Goal: Use online tool/utility: Utilize a website feature to perform a specific function

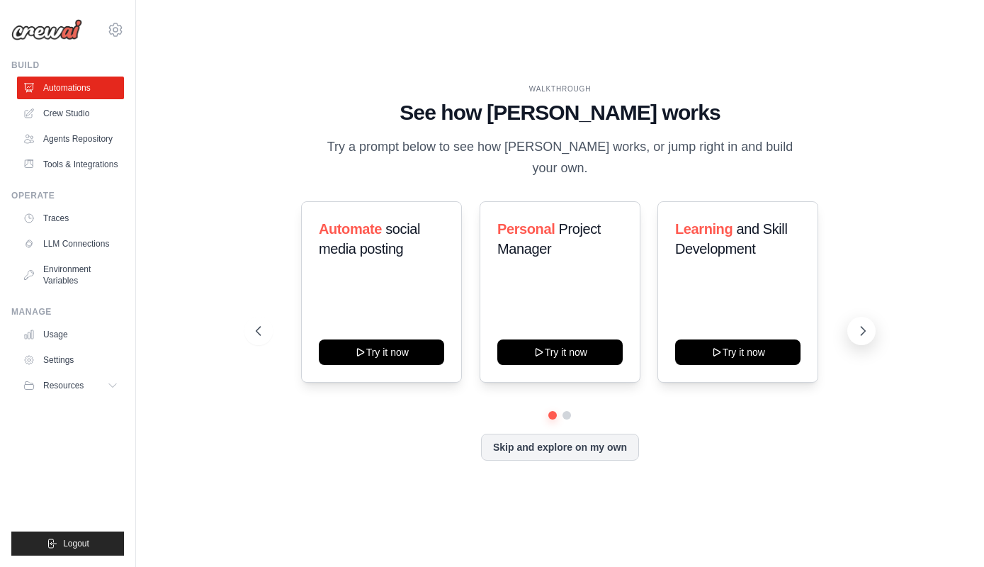
click at [857, 324] on icon at bounding box center [863, 331] width 14 height 14
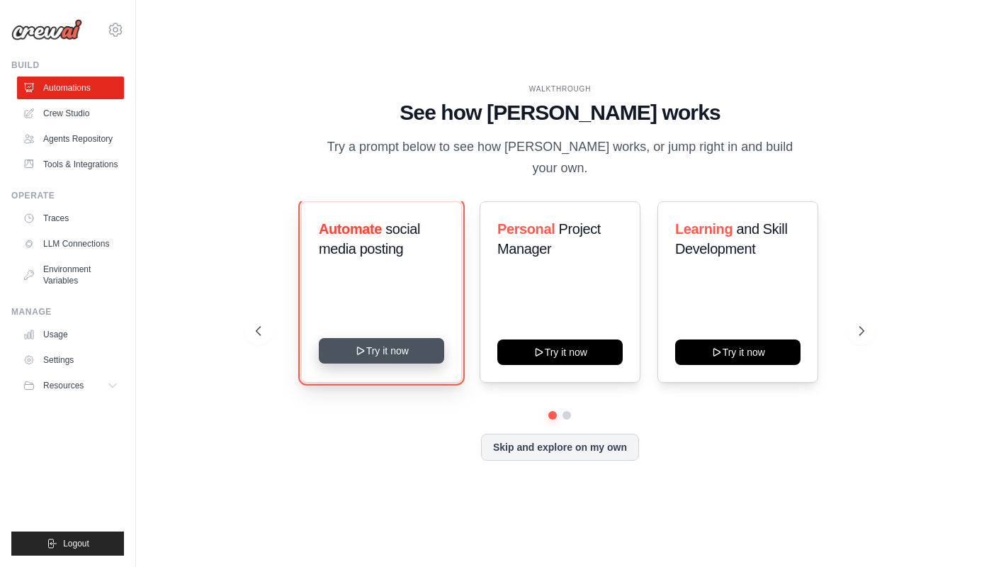
click at [398, 338] on button "Try it now" at bounding box center [381, 351] width 125 height 26
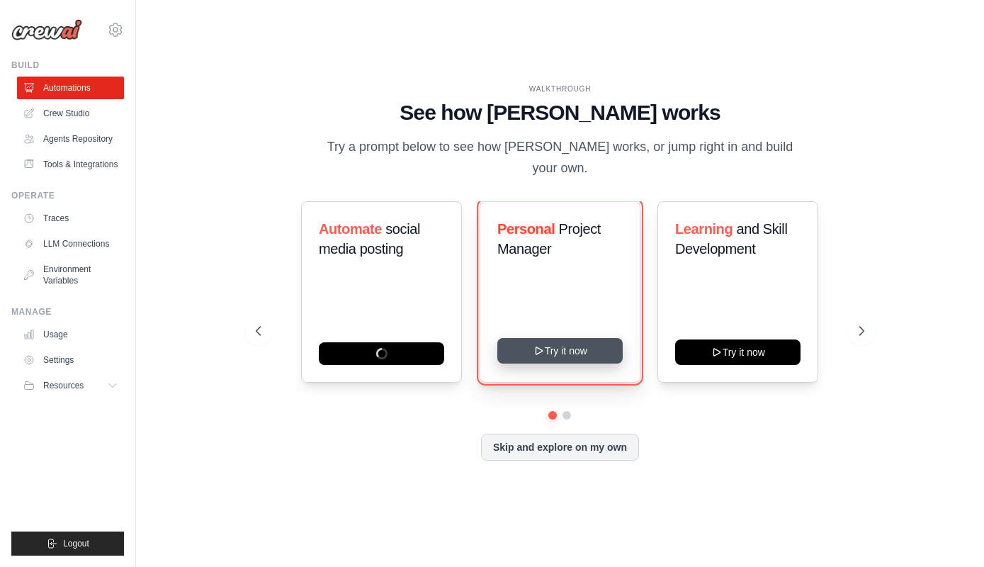
click at [542, 345] on icon at bounding box center [538, 350] width 11 height 11
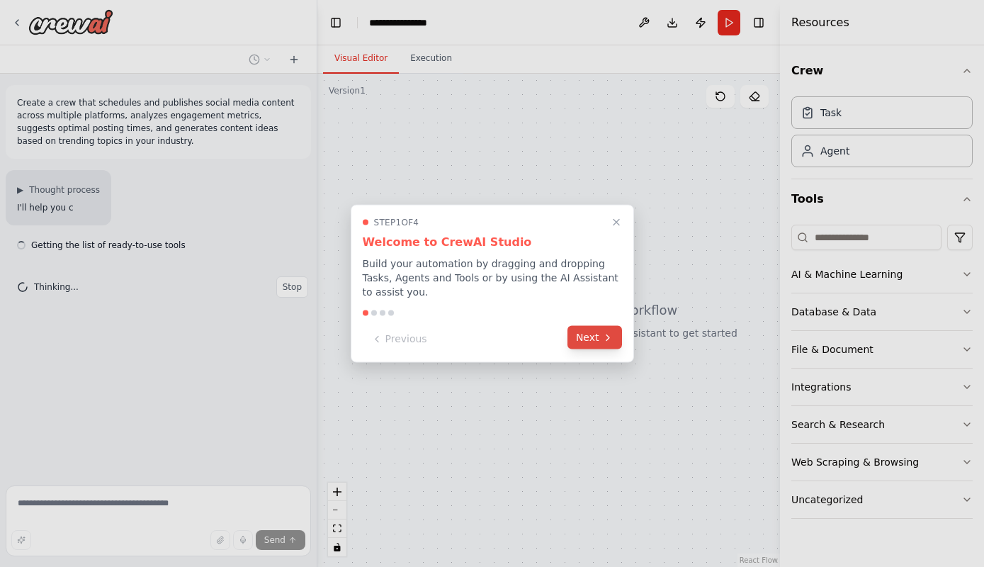
click at [580, 326] on button "Next" at bounding box center [595, 337] width 55 height 23
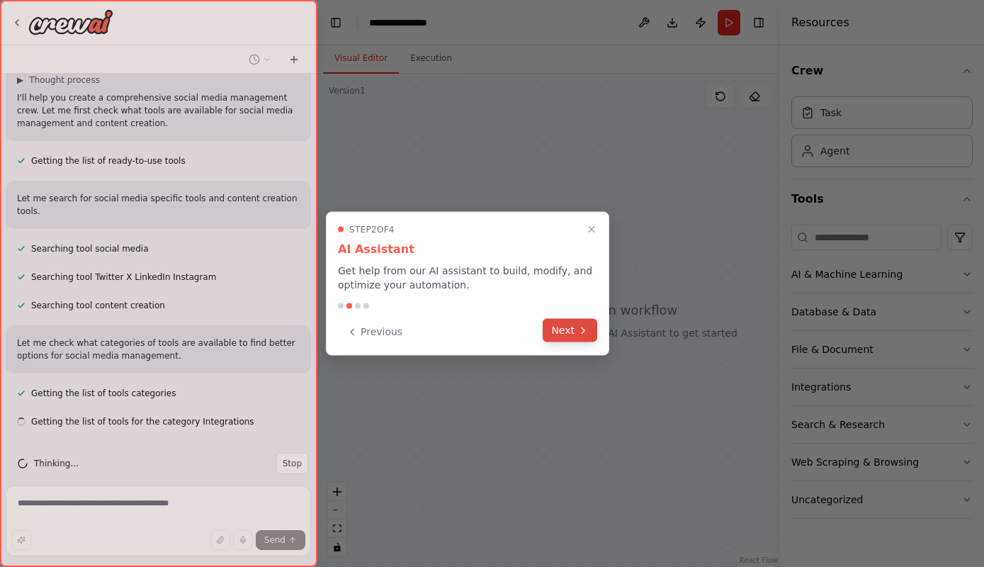
scroll to position [110, 0]
click at [580, 329] on icon at bounding box center [583, 330] width 11 height 11
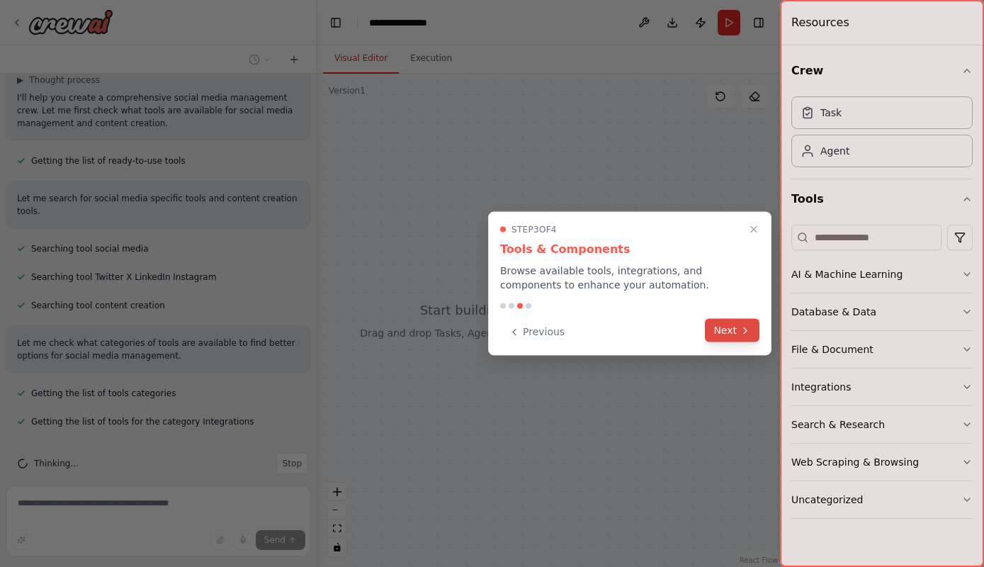
click at [743, 334] on icon at bounding box center [745, 330] width 11 height 11
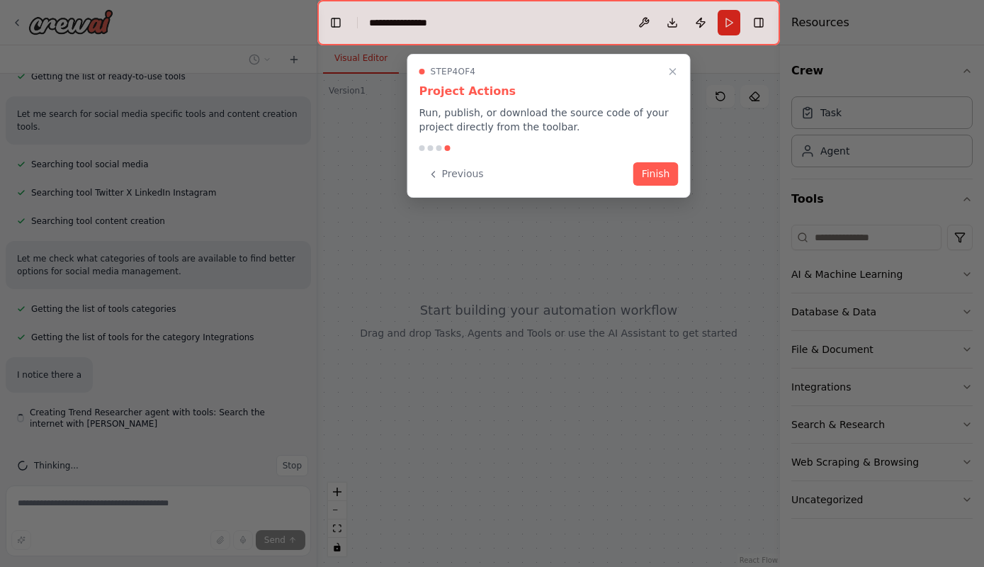
scroll to position [196, 0]
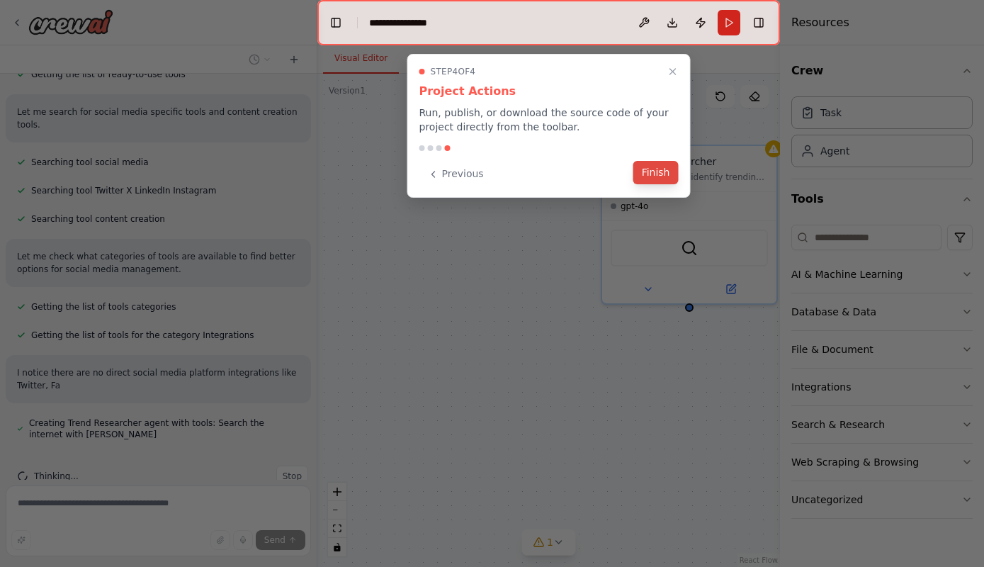
click at [659, 174] on button "Finish" at bounding box center [656, 172] width 45 height 23
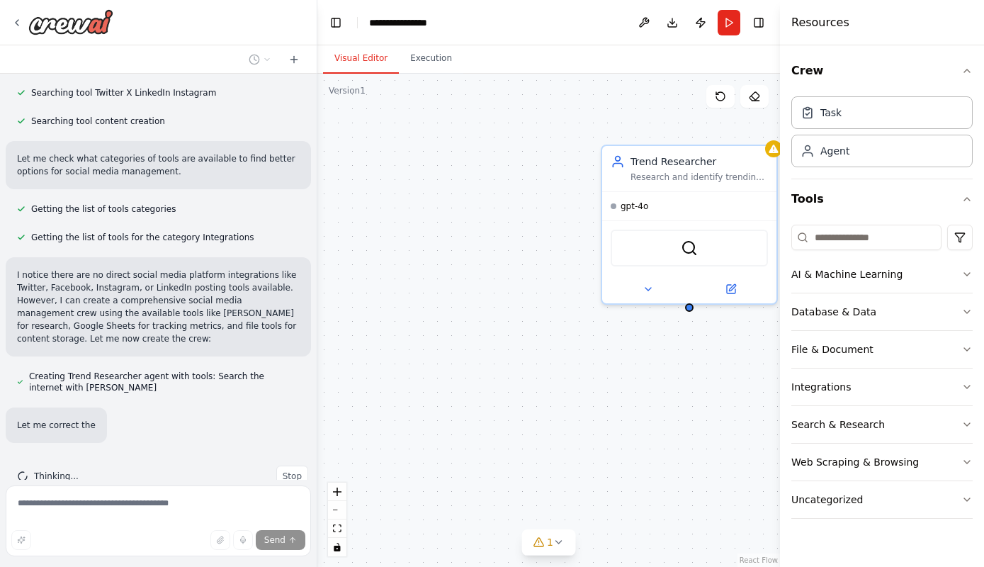
scroll to position [294, 0]
click at [874, 468] on div "Web Scraping & Browsing" at bounding box center [856, 462] width 128 height 14
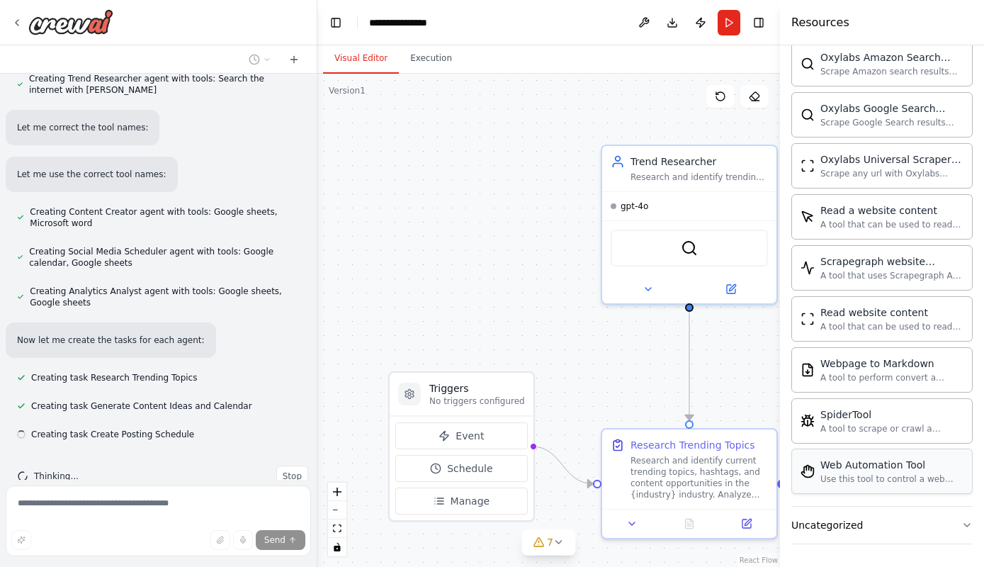
scroll to position [592, 0]
click at [895, 517] on button "Uncategorized" at bounding box center [882, 525] width 181 height 37
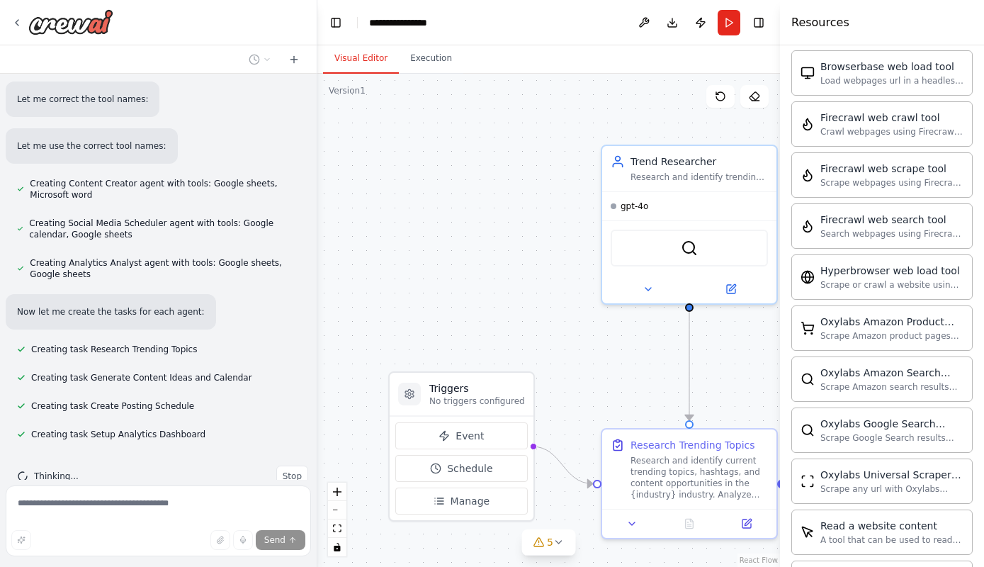
scroll to position [0, 0]
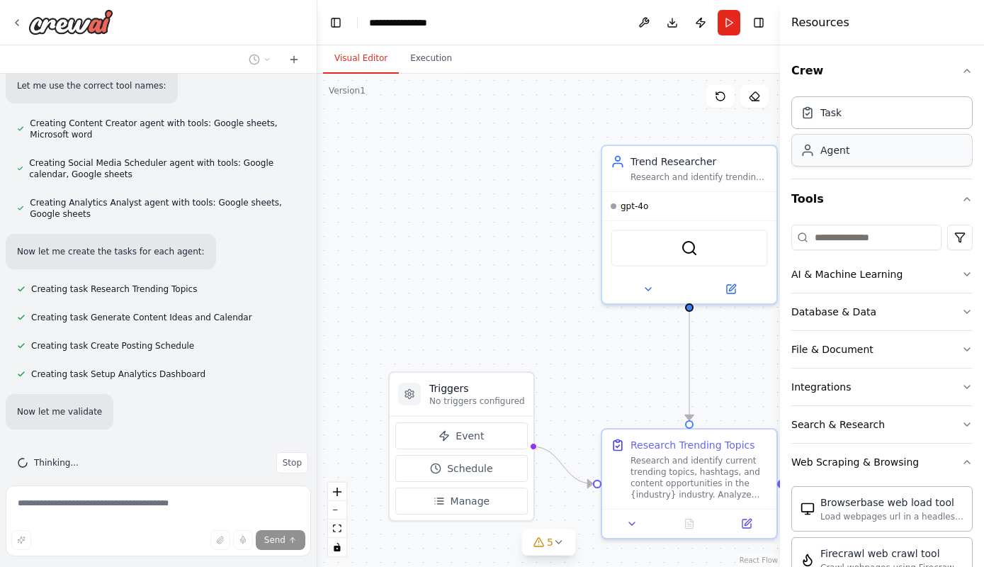
click at [840, 155] on div "Agent" at bounding box center [835, 150] width 29 height 14
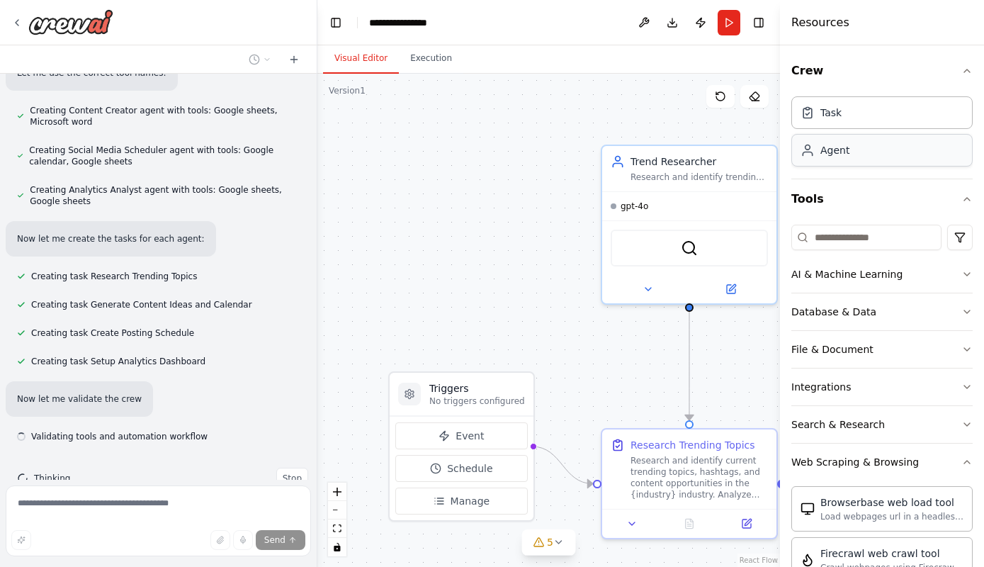
scroll to position [695, 0]
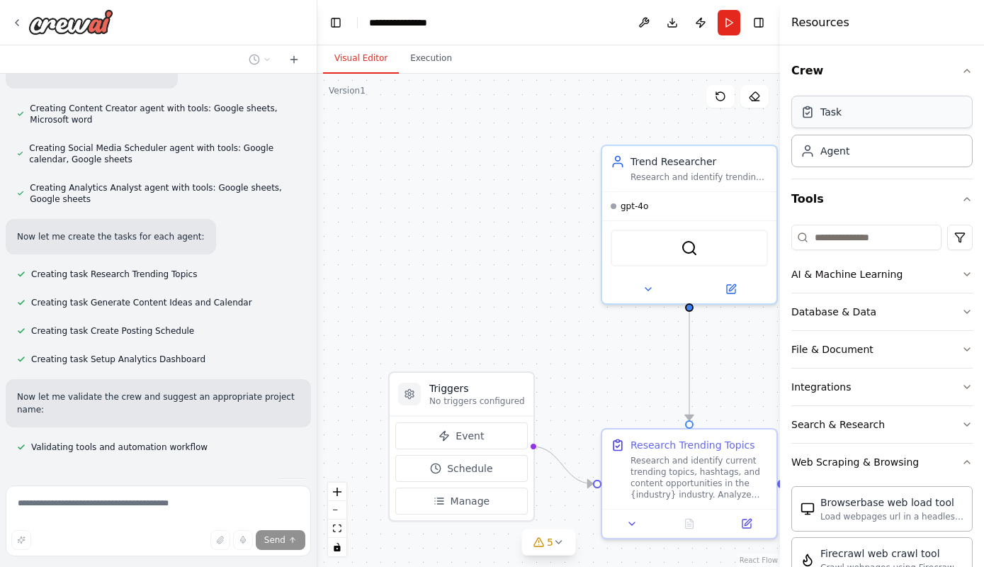
click at [859, 124] on div "Task" at bounding box center [882, 112] width 181 height 33
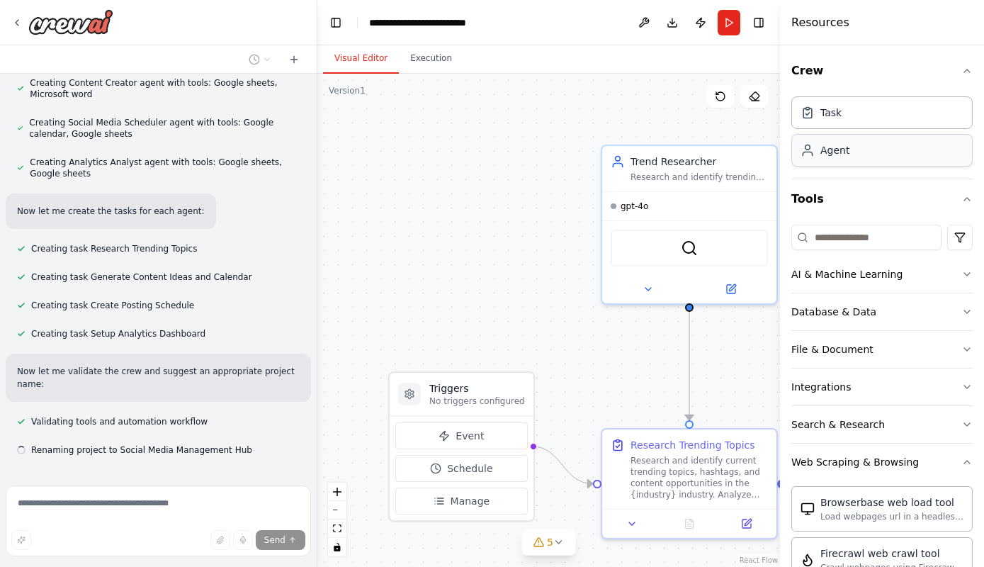
click at [862, 162] on div "Agent" at bounding box center [882, 150] width 181 height 33
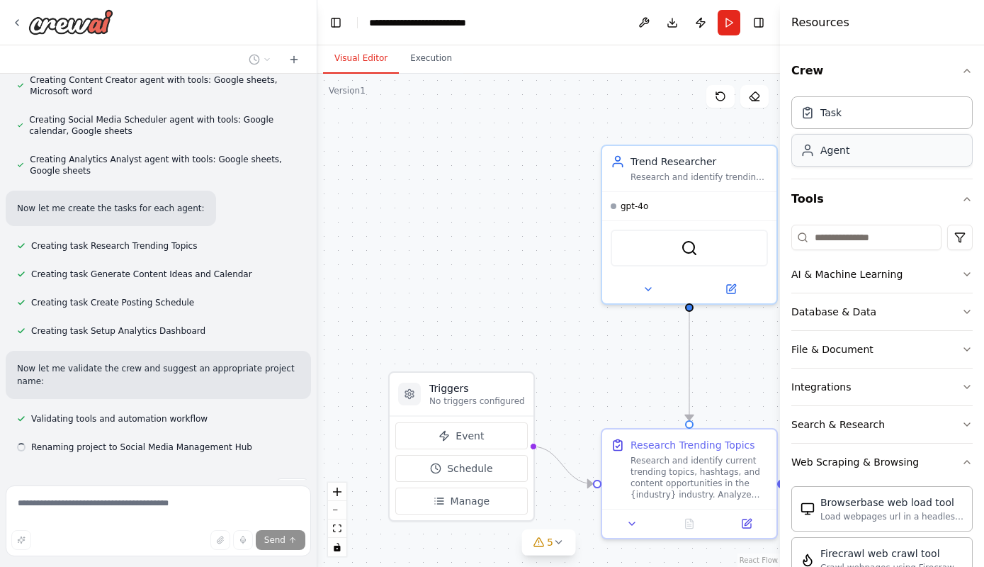
scroll to position [724, 0]
click at [879, 270] on div "AI & Machine Learning" at bounding box center [847, 274] width 111 height 14
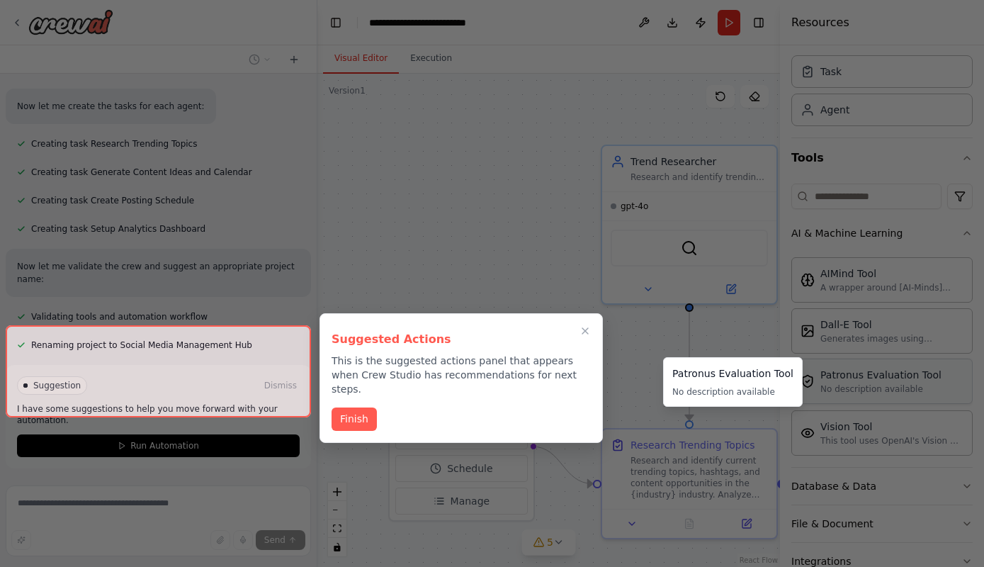
scroll to position [827, 0]
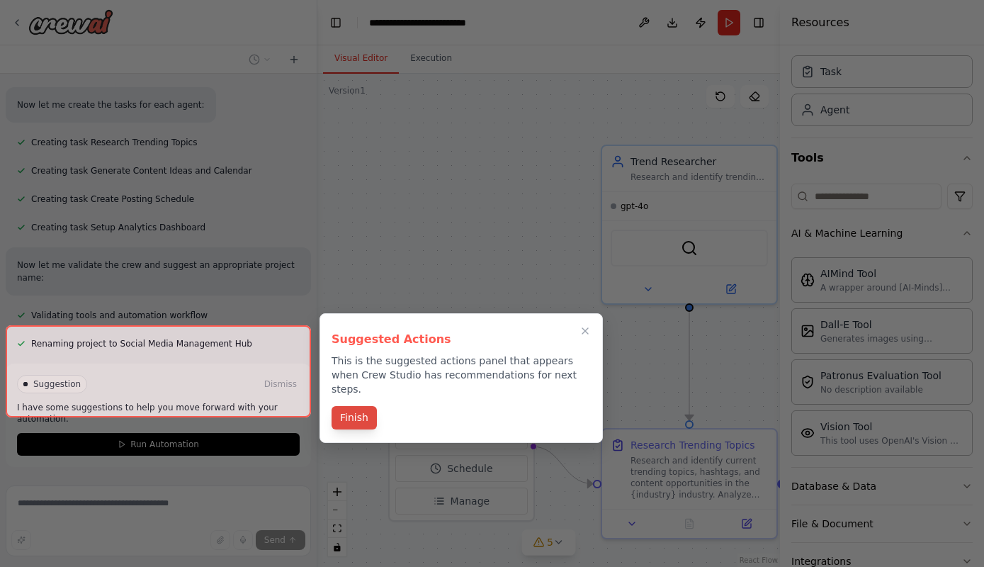
click at [357, 406] on button "Finish" at bounding box center [354, 417] width 45 height 23
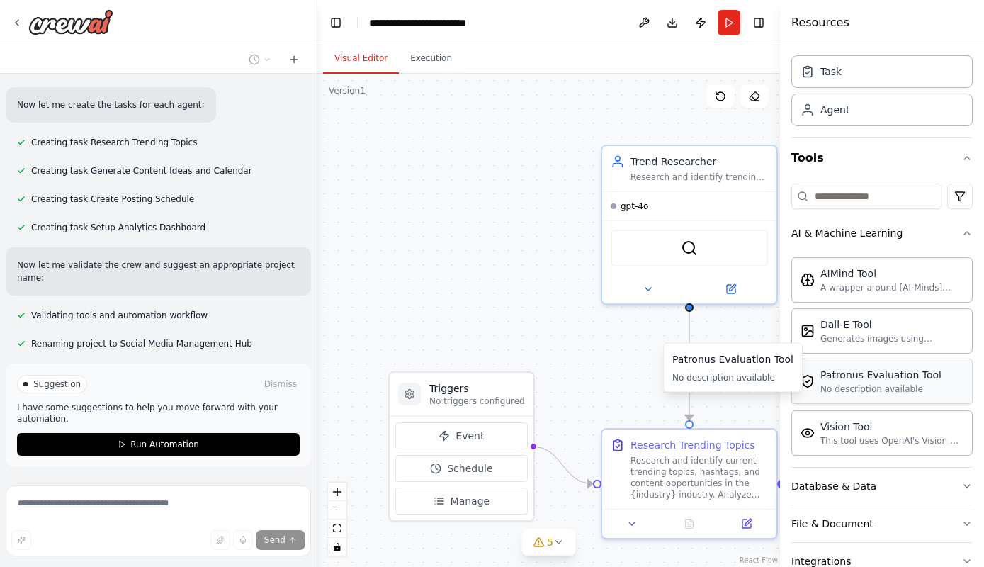
scroll to position [164, 0]
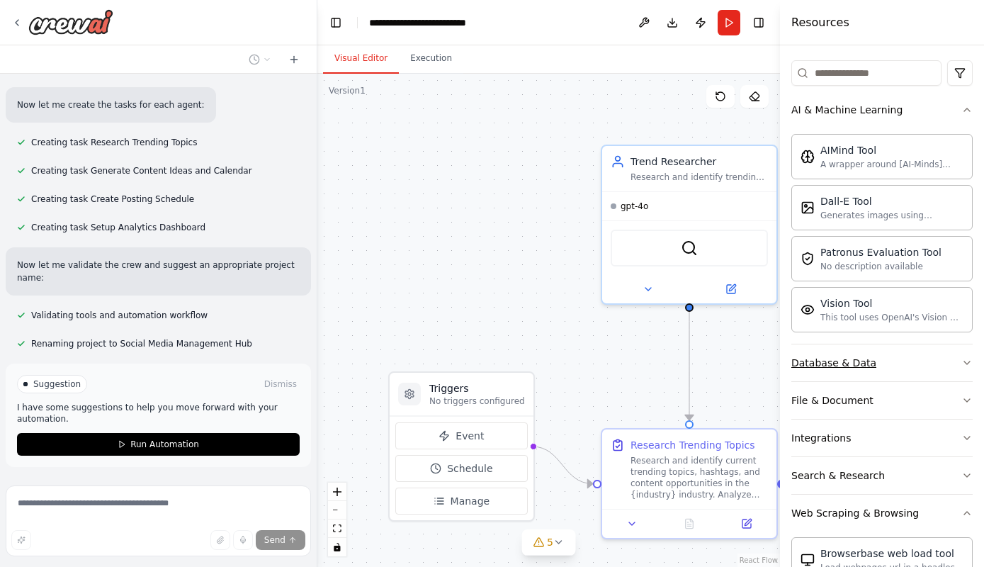
click at [860, 358] on div "Database & Data" at bounding box center [834, 363] width 85 height 14
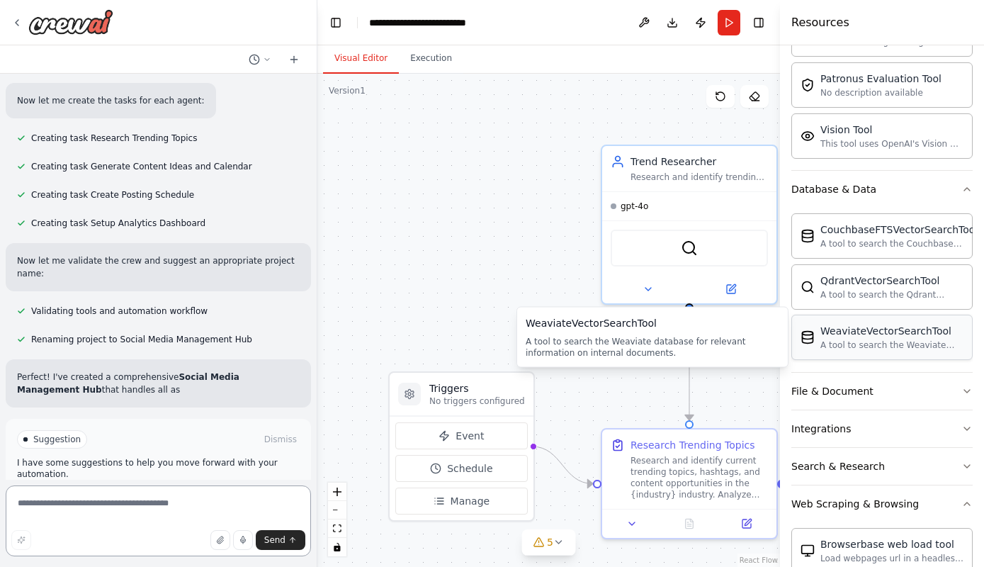
scroll to position [831, 0]
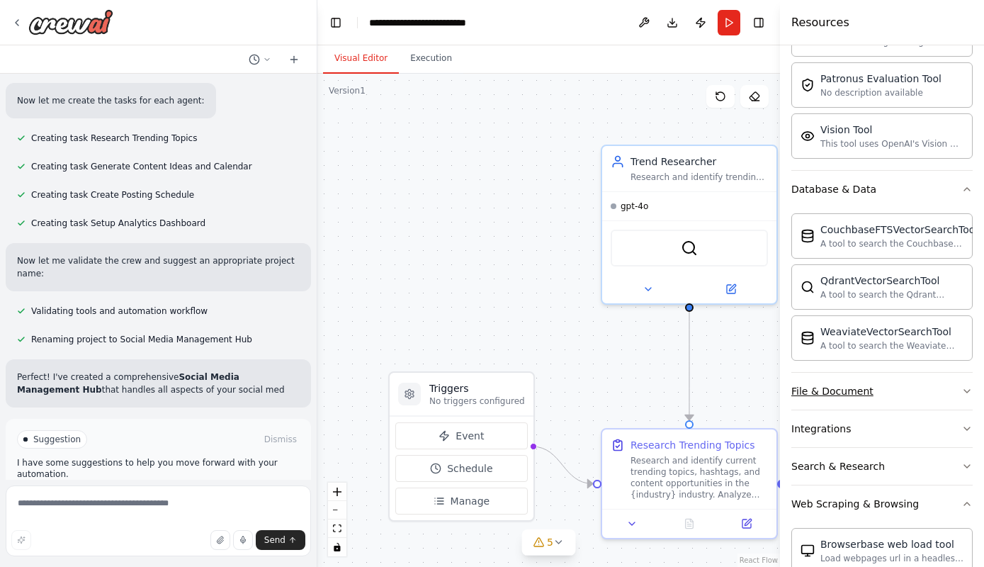
click at [878, 402] on button "File & Document" at bounding box center [882, 391] width 181 height 37
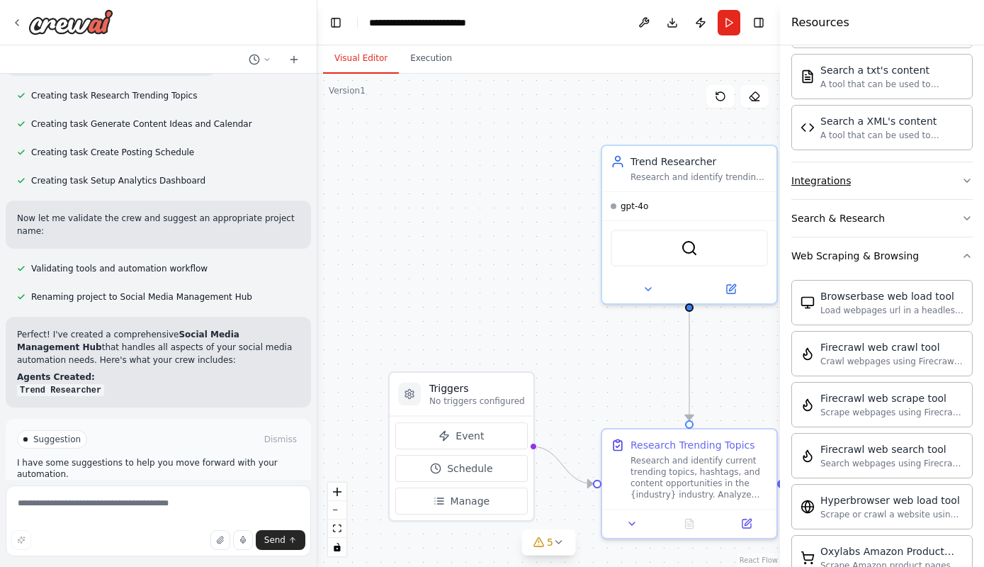
scroll to position [0, 0]
click at [845, 210] on button "Search & Research" at bounding box center [882, 218] width 181 height 37
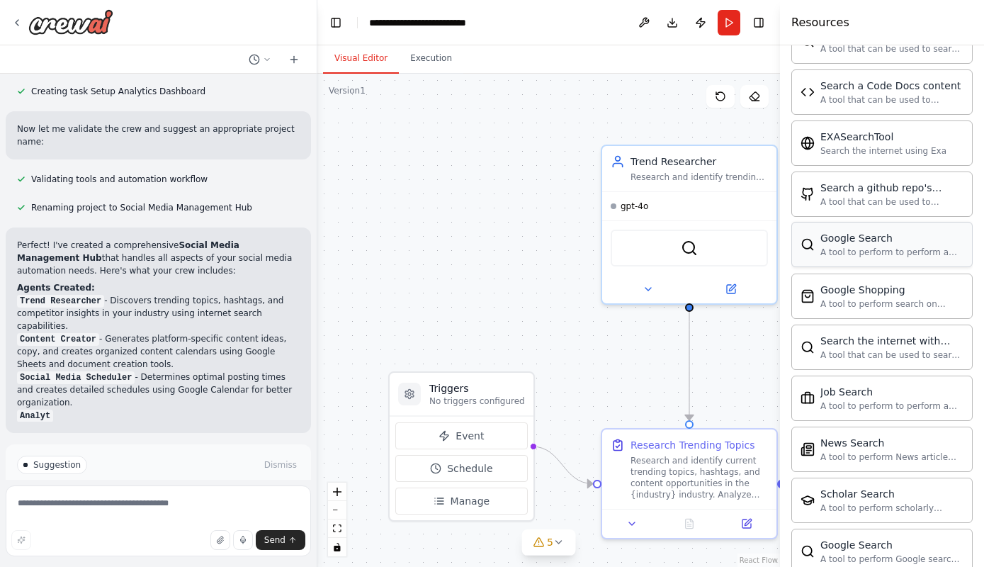
click at [847, 253] on div "A tool to perform to perform a Google search with a search_query." at bounding box center [892, 252] width 143 height 11
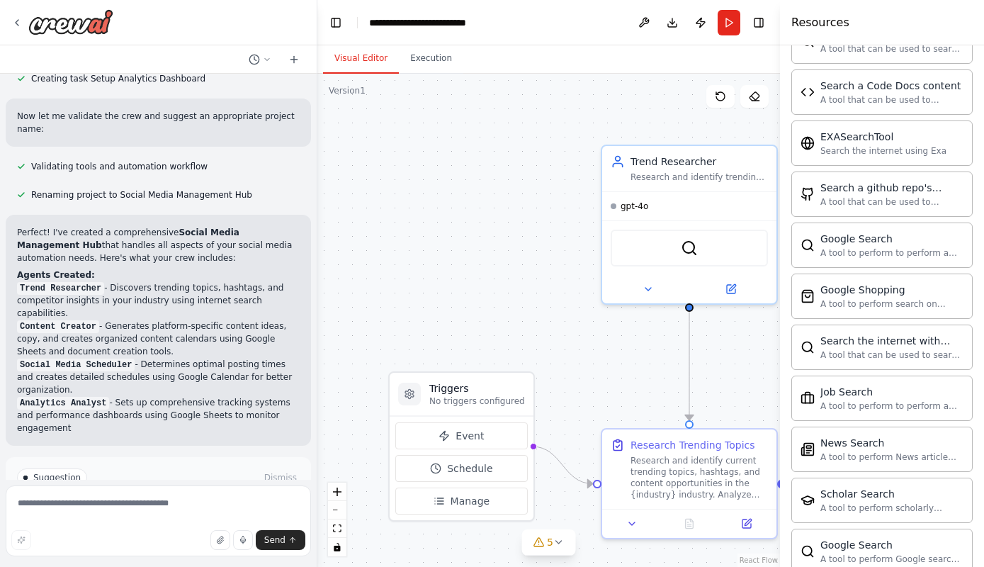
click at [445, 186] on div ".deletable-edge-delete-btn { width: 20px; height: 20px; border: 0px solid #ffff…" at bounding box center [548, 320] width 463 height 493
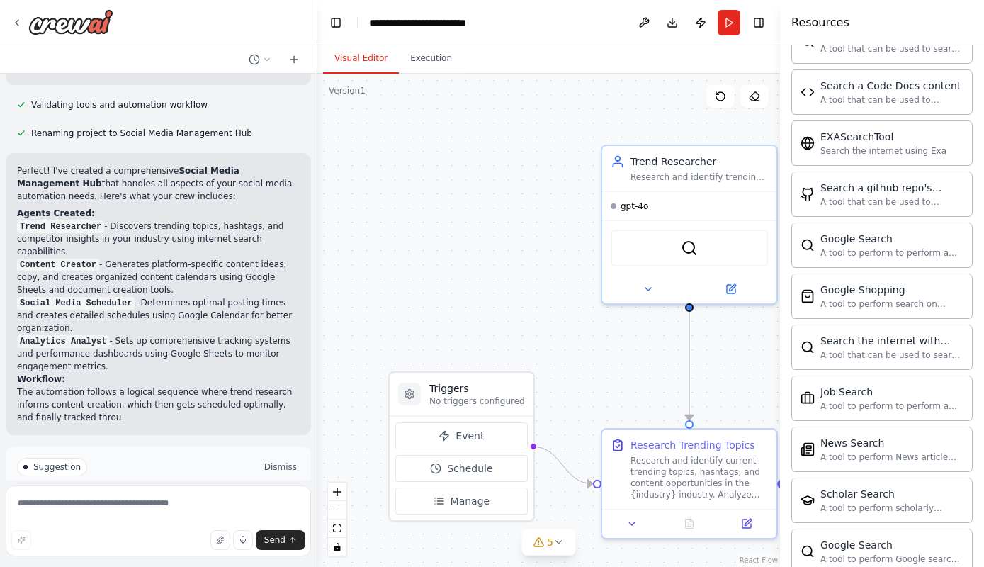
click at [292, 460] on button "Dismiss" at bounding box center [280, 467] width 38 height 14
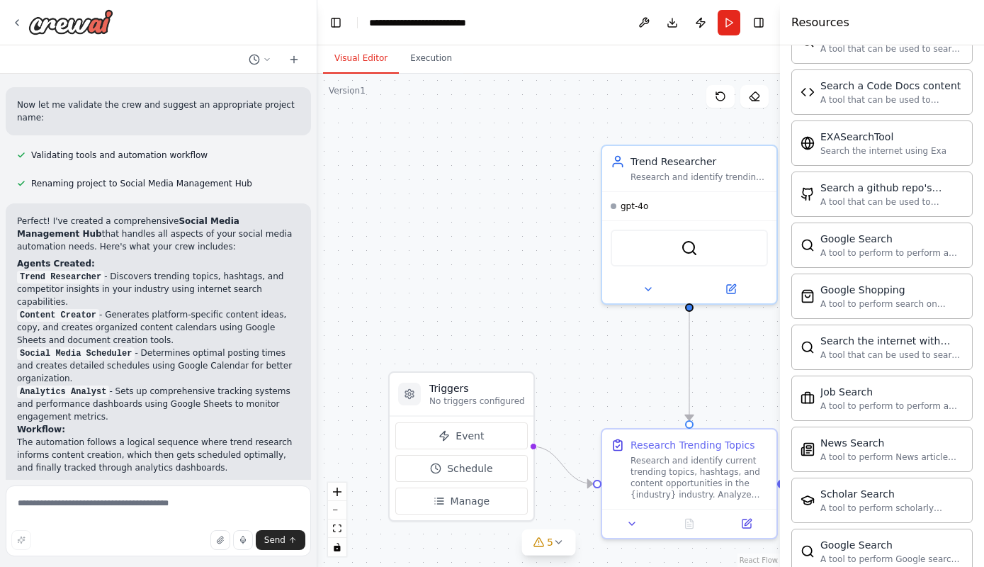
click at [736, 364] on div ".deletable-edge-delete-btn { width: 20px; height: 20px; border: 0px solid #ffff…" at bounding box center [548, 320] width 463 height 493
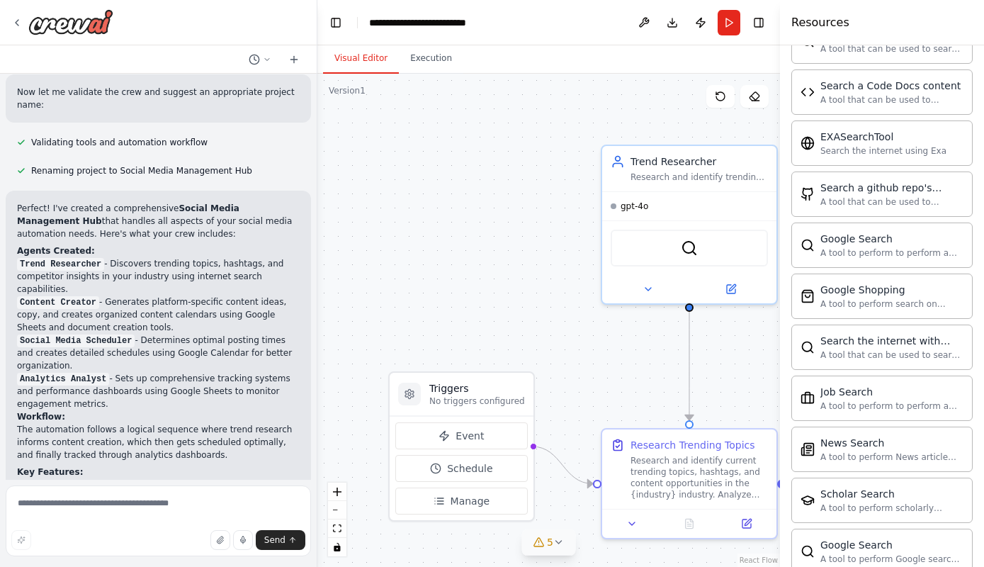
click at [550, 541] on span "5" at bounding box center [550, 542] width 6 height 14
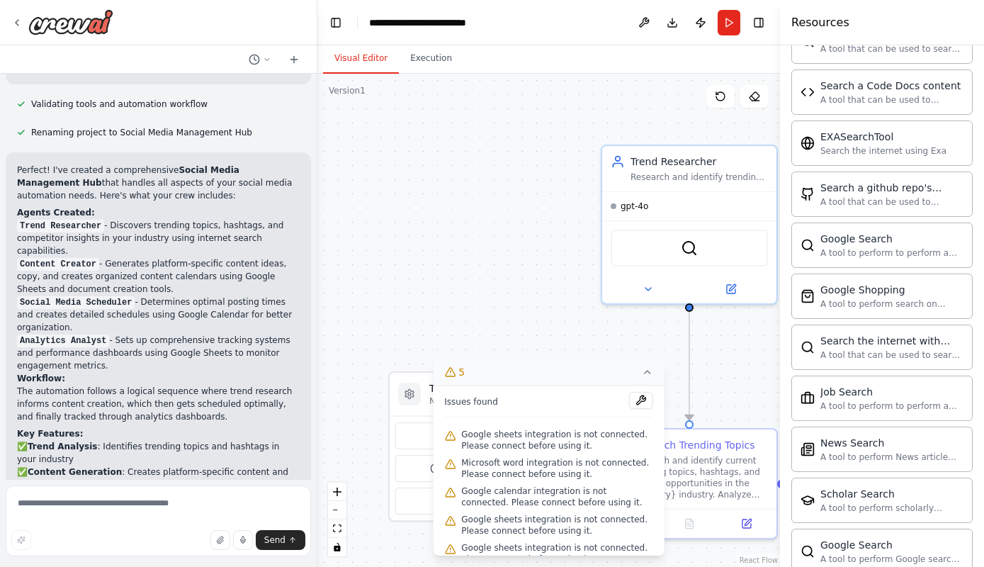
click at [651, 376] on icon at bounding box center [647, 371] width 11 height 11
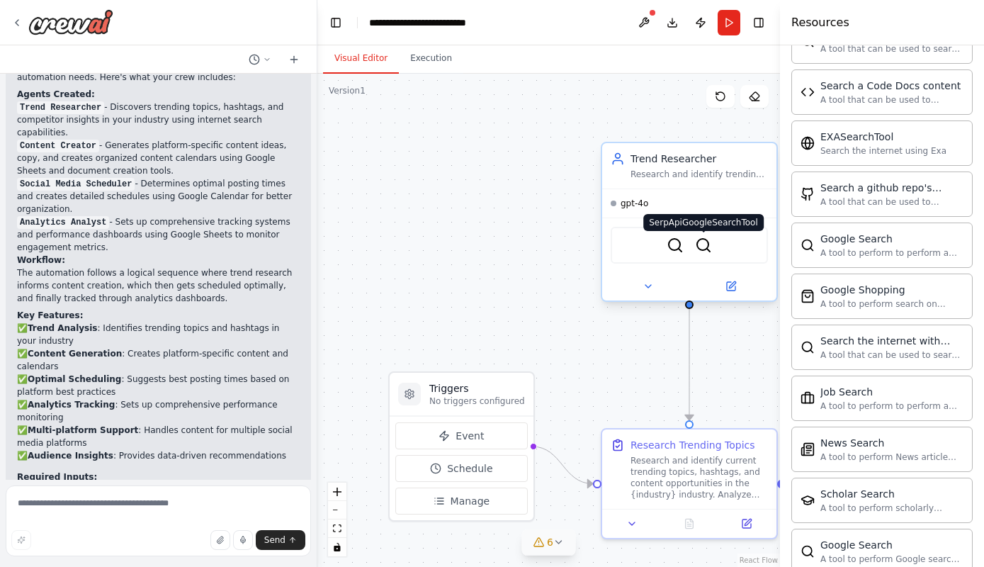
click at [699, 244] on img at bounding box center [703, 245] width 17 height 17
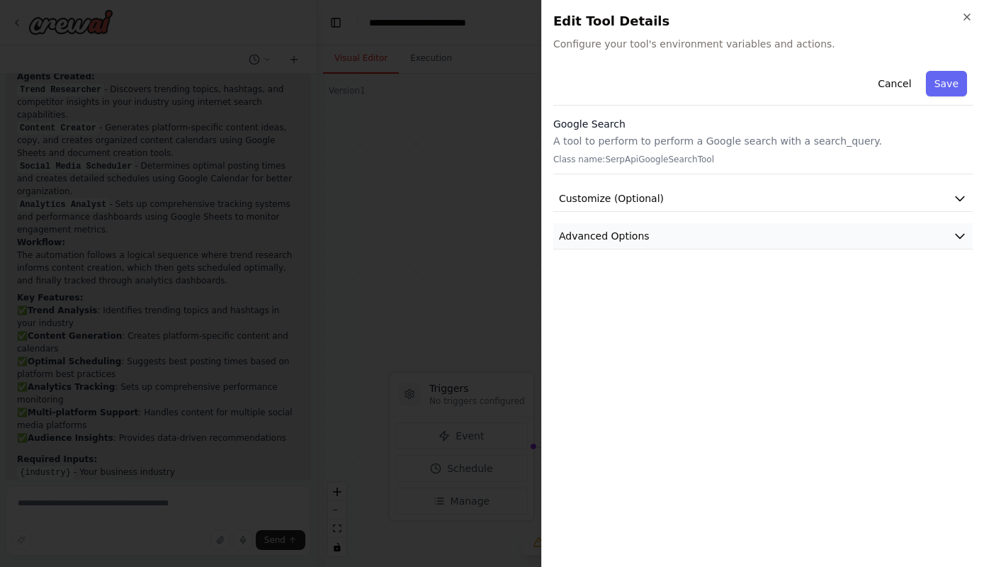
click at [648, 242] on button "Advanced Options" at bounding box center [763, 236] width 420 height 26
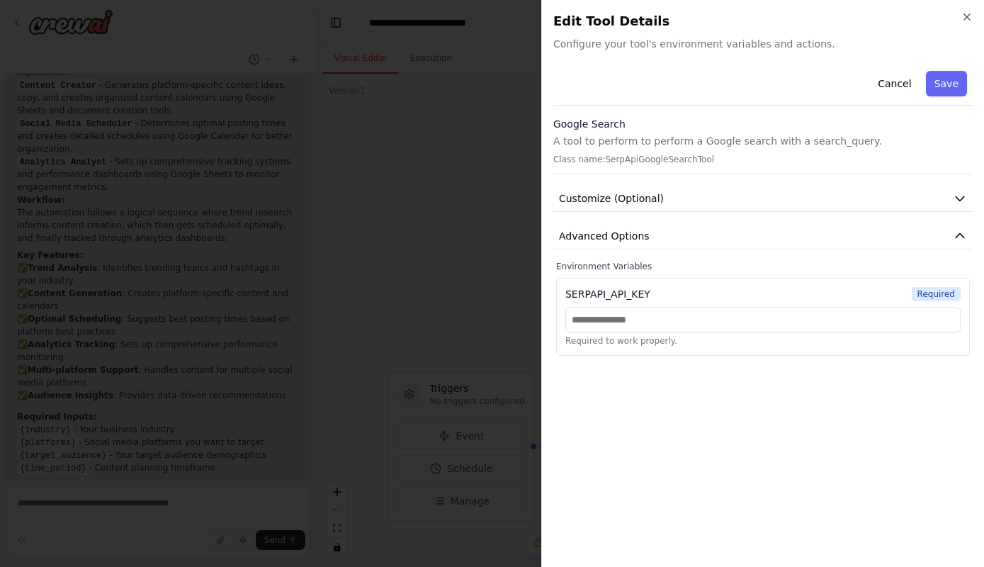
click at [962, 13] on h2 "Edit Tool Details" at bounding box center [763, 21] width 420 height 20
click at [969, 18] on icon "button" at bounding box center [967, 16] width 11 height 11
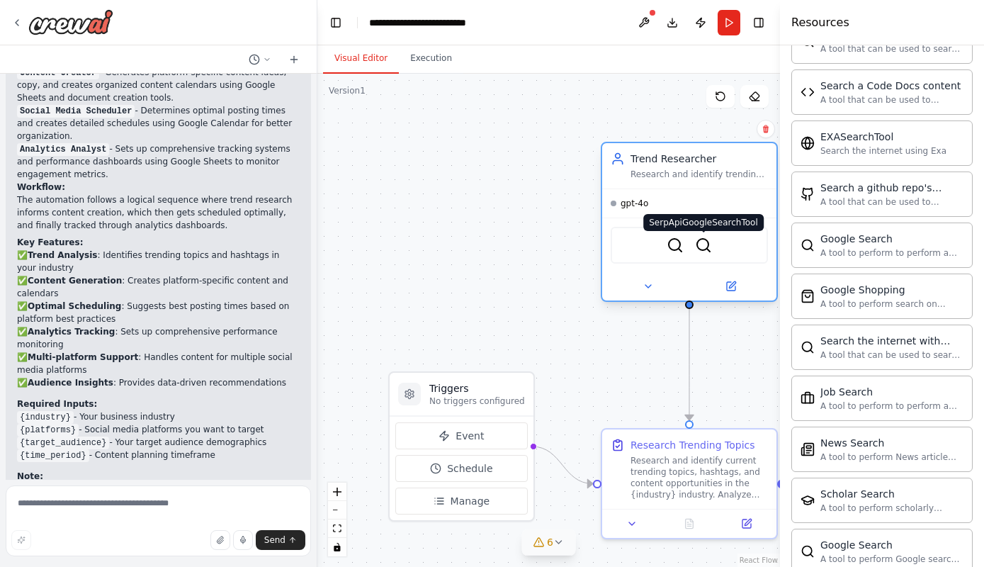
click at [711, 249] on img at bounding box center [703, 245] width 17 height 17
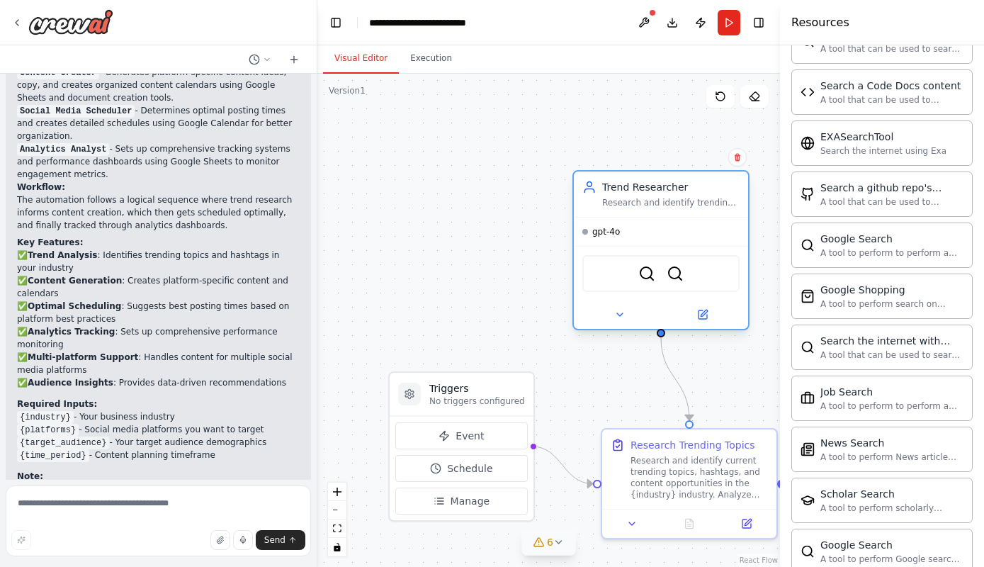
drag, startPoint x: 709, startPoint y: 247, endPoint x: 684, endPoint y: 271, distance: 34.6
click at [684, 271] on div "SerperDevTool SerpApiGoogleSearchTool" at bounding box center [660, 273] width 157 height 37
click at [672, 268] on img at bounding box center [675, 273] width 17 height 17
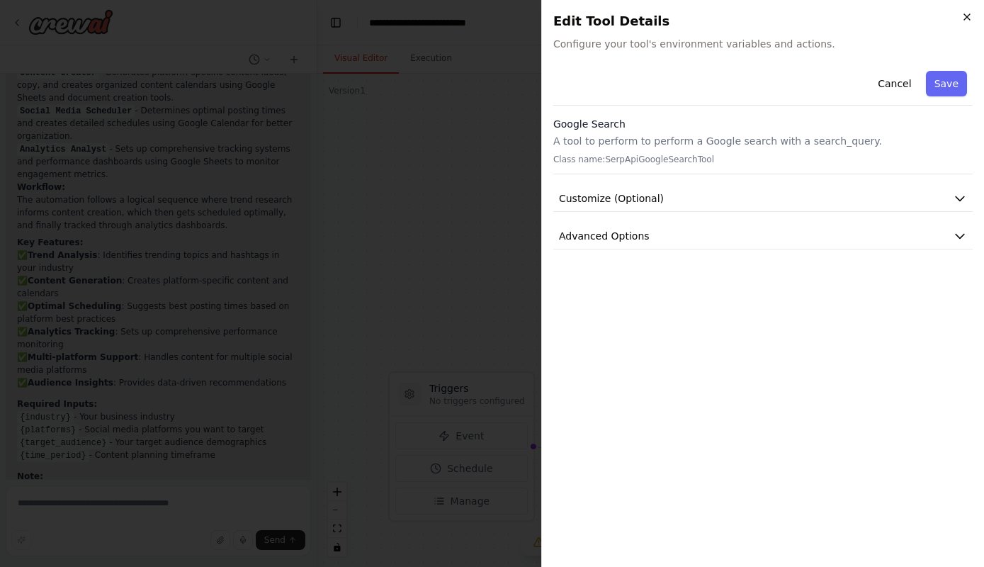
click at [962, 16] on icon "button" at bounding box center [967, 16] width 11 height 11
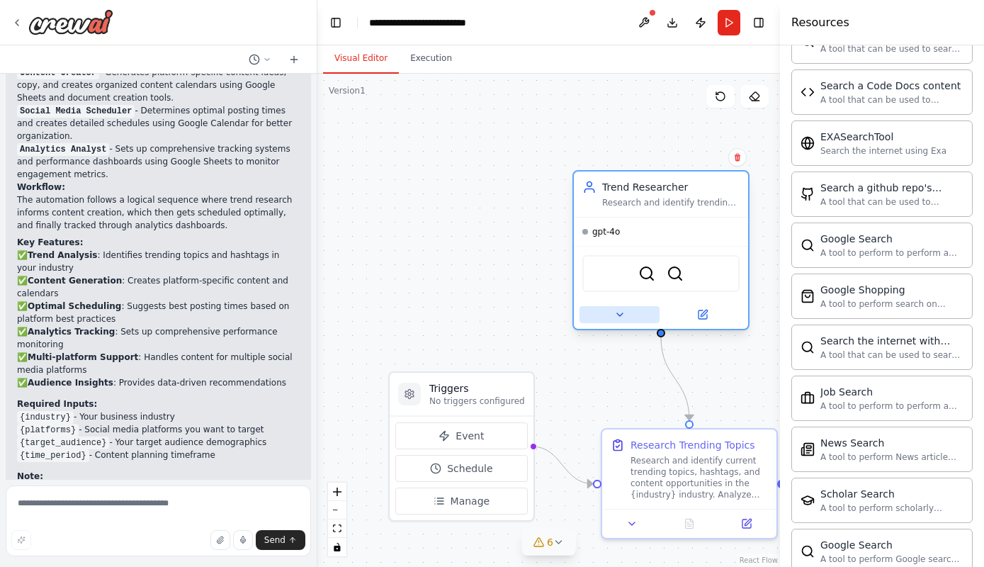
click at [619, 311] on icon at bounding box center [619, 314] width 11 height 11
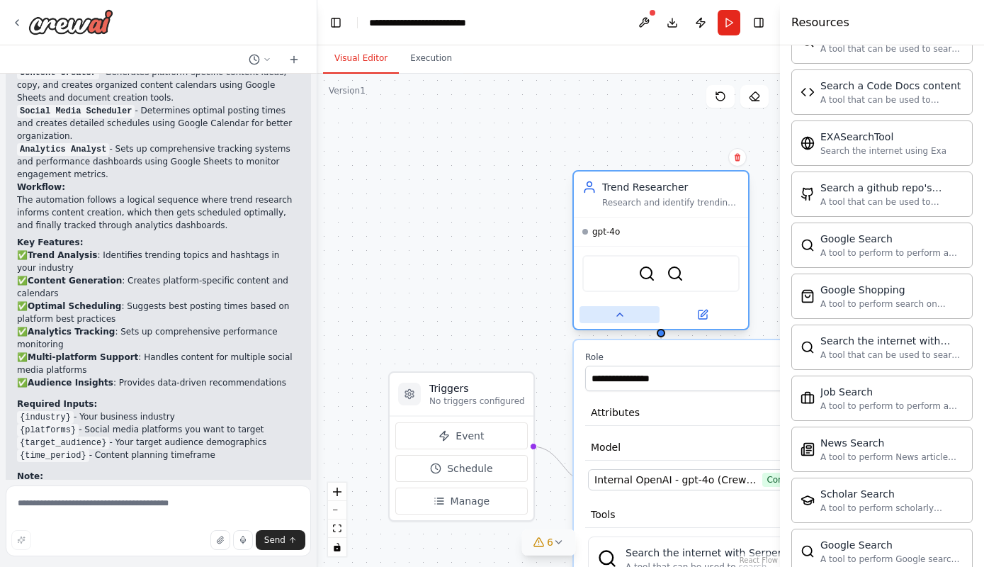
click at [619, 311] on icon at bounding box center [619, 314] width 11 height 11
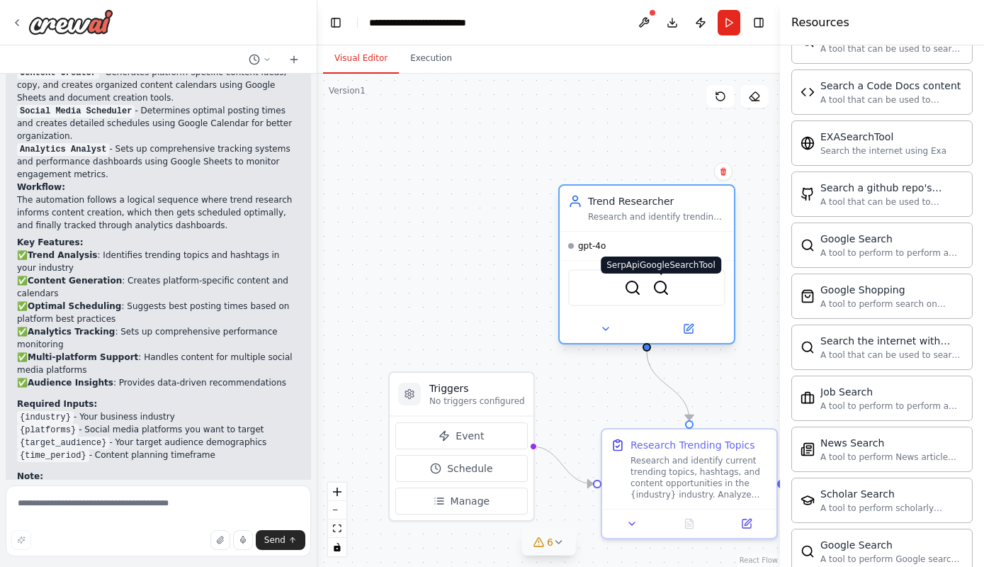
drag, startPoint x: 679, startPoint y: 274, endPoint x: 660, endPoint y: 293, distance: 27.1
click at [660, 293] on img at bounding box center [661, 287] width 17 height 17
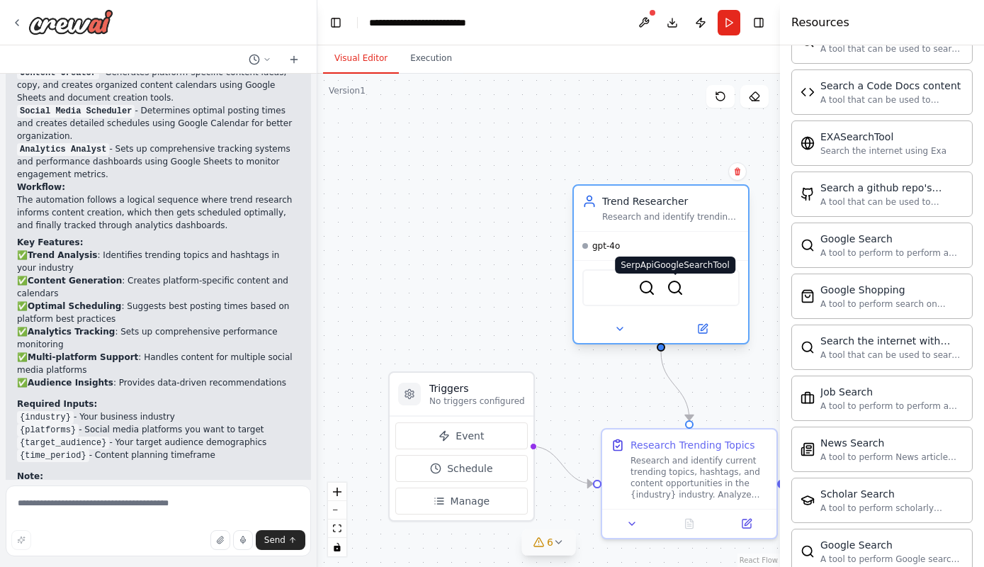
drag, startPoint x: 660, startPoint y: 291, endPoint x: 668, endPoint y: 283, distance: 10.5
click at [668, 283] on img at bounding box center [675, 287] width 17 height 17
click at [673, 291] on img at bounding box center [675, 287] width 17 height 17
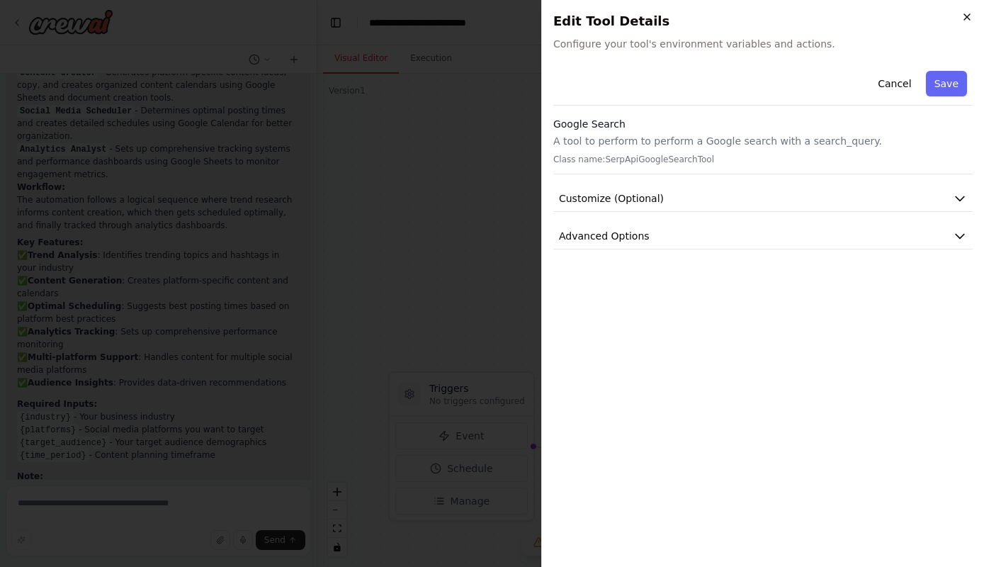
click at [964, 19] on icon "button" at bounding box center [967, 16] width 11 height 11
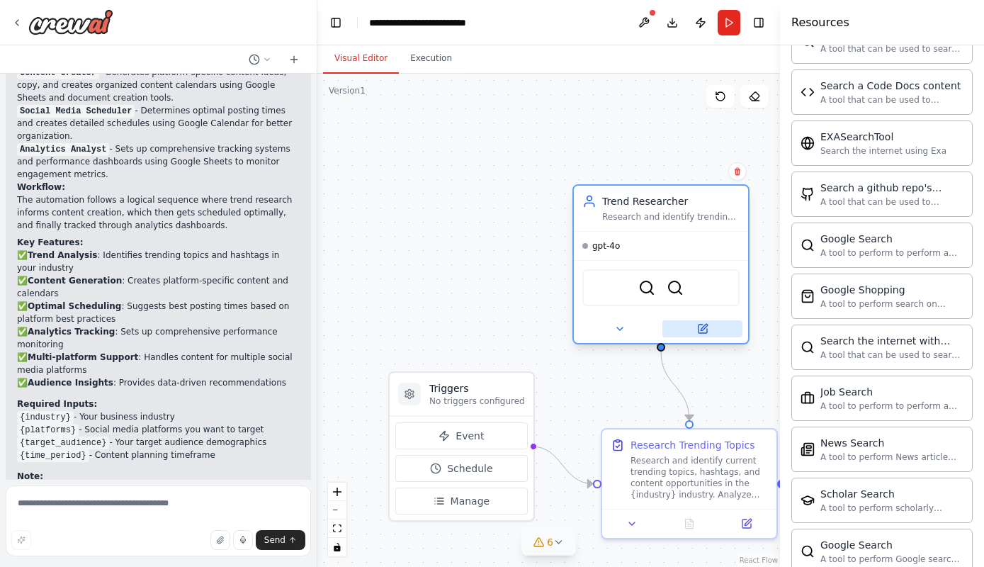
click at [707, 337] on button at bounding box center [703, 328] width 80 height 17
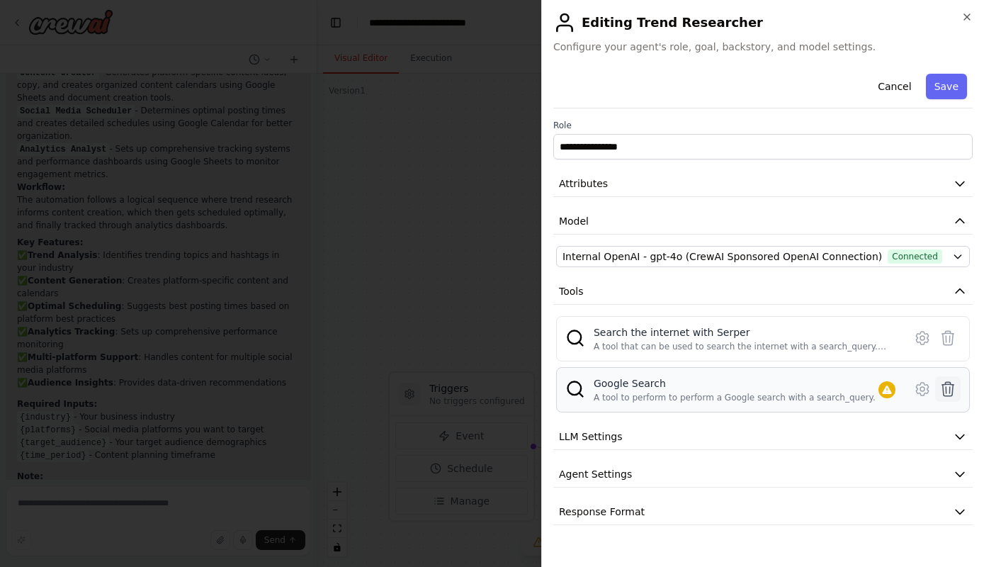
click at [950, 382] on icon at bounding box center [948, 389] width 17 height 17
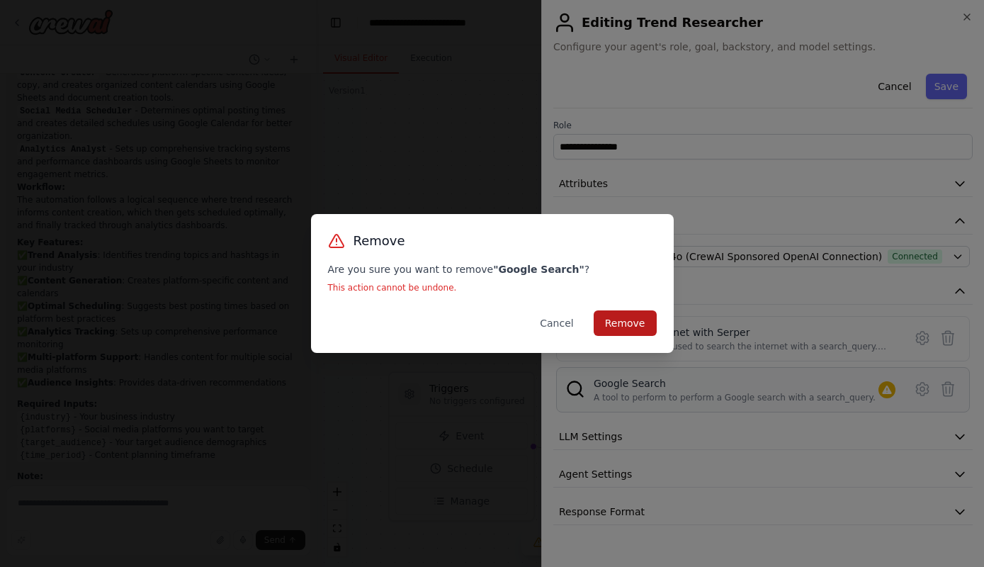
click at [616, 316] on button "Remove" at bounding box center [625, 323] width 63 height 26
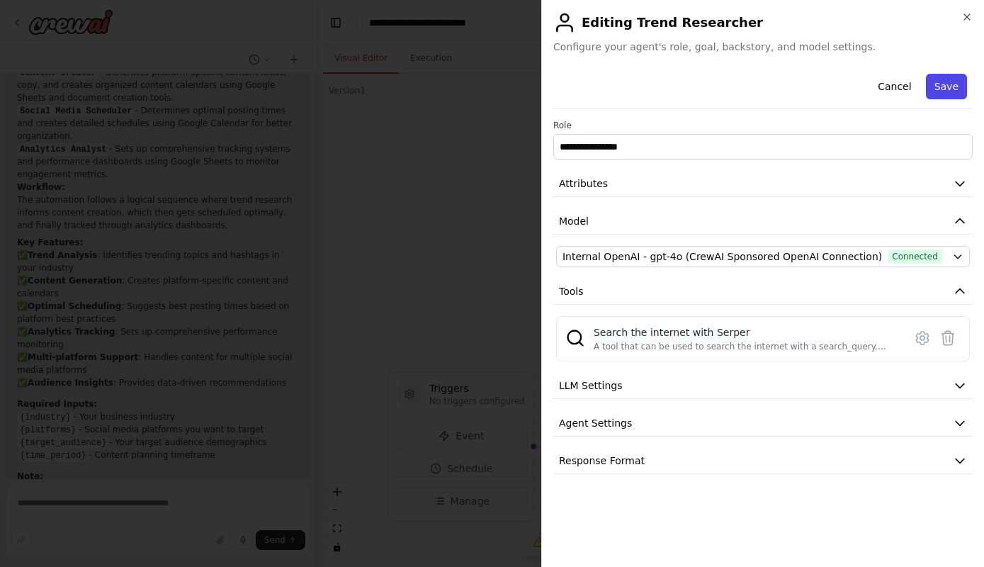
click at [942, 81] on button "Save" at bounding box center [946, 87] width 41 height 26
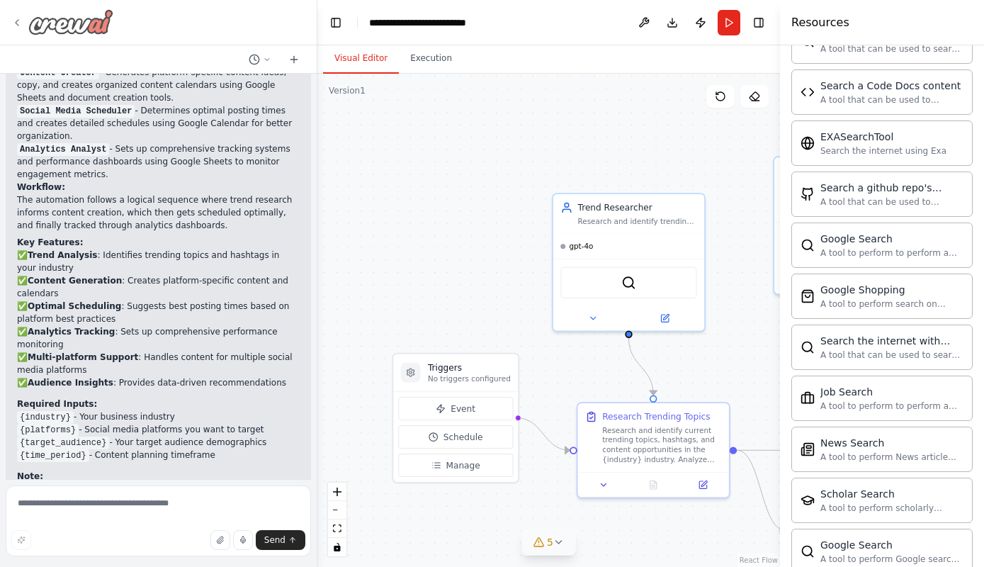
click at [100, 25] on img at bounding box center [70, 22] width 85 height 26
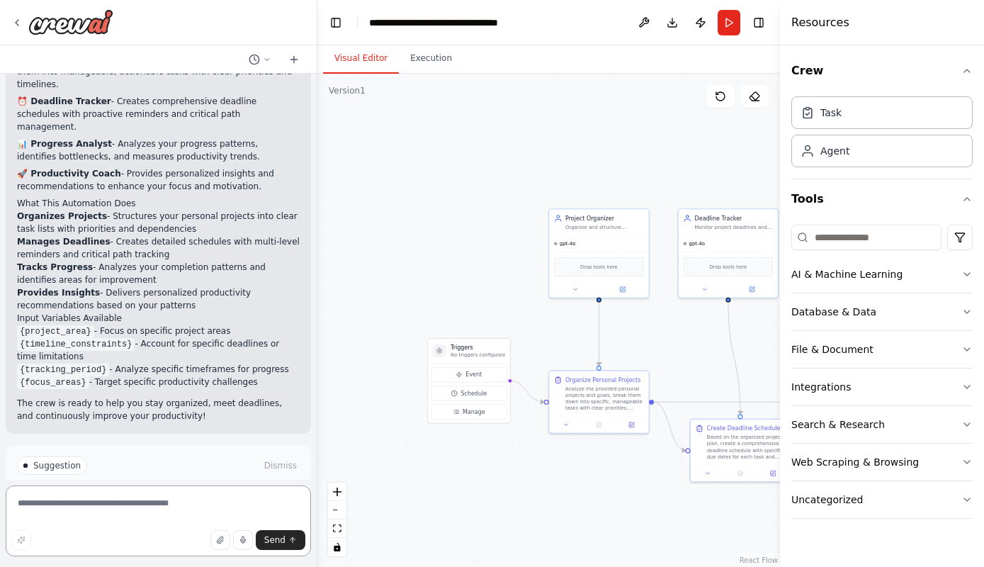
scroll to position [1030, 0]
